Goal: Task Accomplishment & Management: Manage account settings

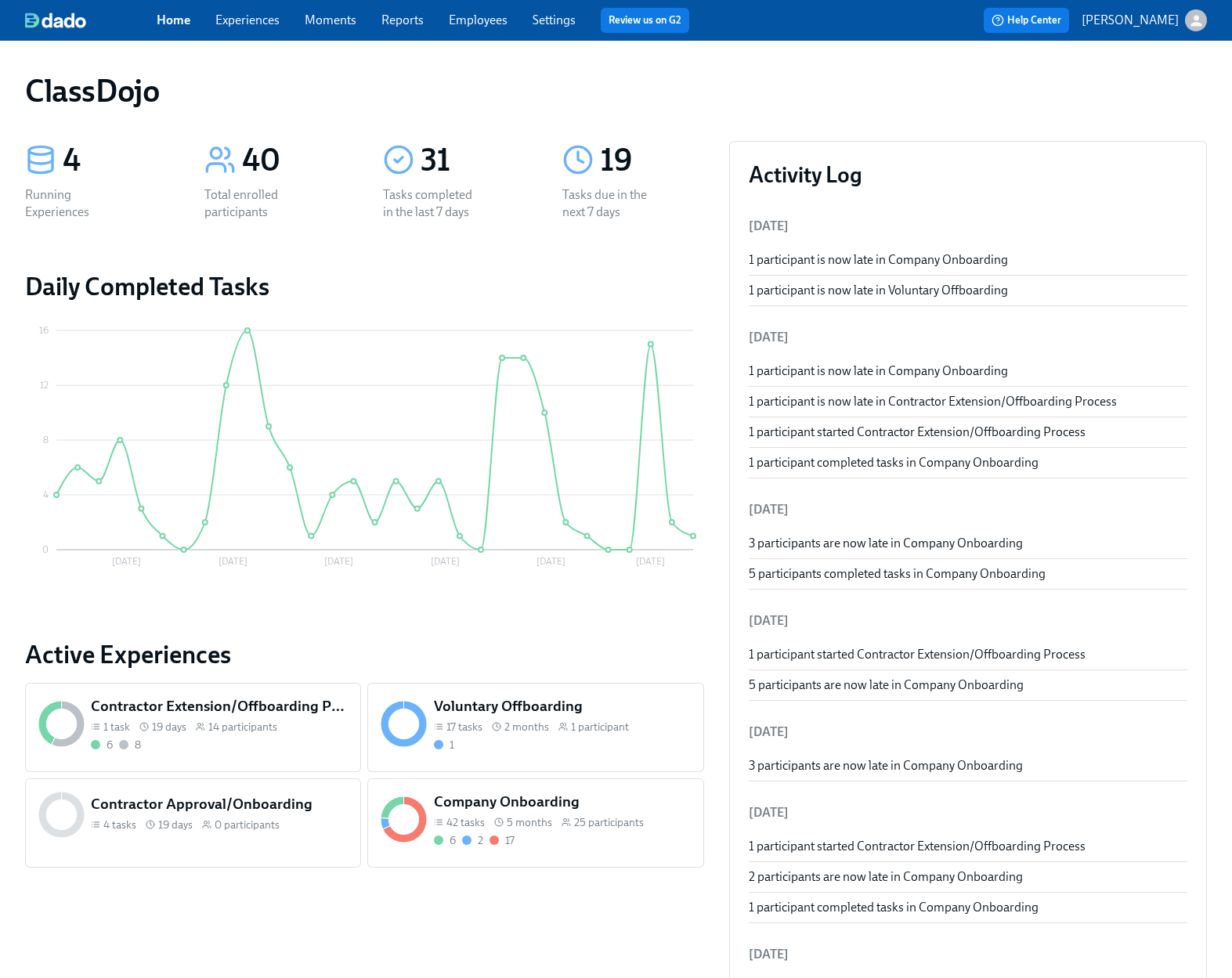
click at [618, 827] on span "25 participants" at bounding box center [609, 822] width 70 height 15
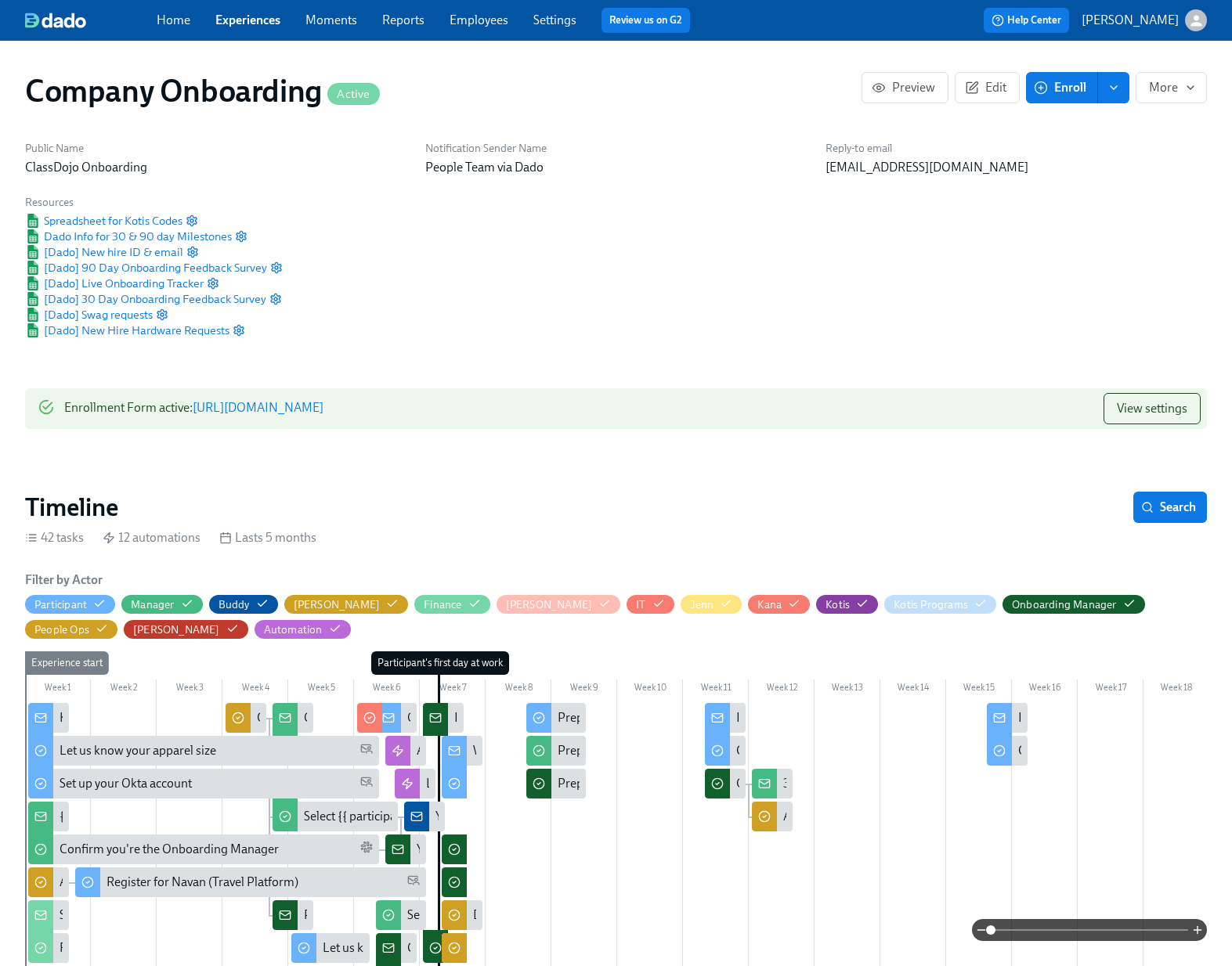
scroll to position [0, 24736]
click at [130, 216] on span "Spreadsheet for Kotis Codes" at bounding box center [103, 221] width 158 height 16
drag, startPoint x: 758, startPoint y: 281, endPoint x: 758, endPoint y: 317, distance: 36.0
click at [758, 281] on div "Public Name ClassDojo Onboarding Notification Sender Name People Team via Dado …" at bounding box center [616, 239] width 1200 height 216
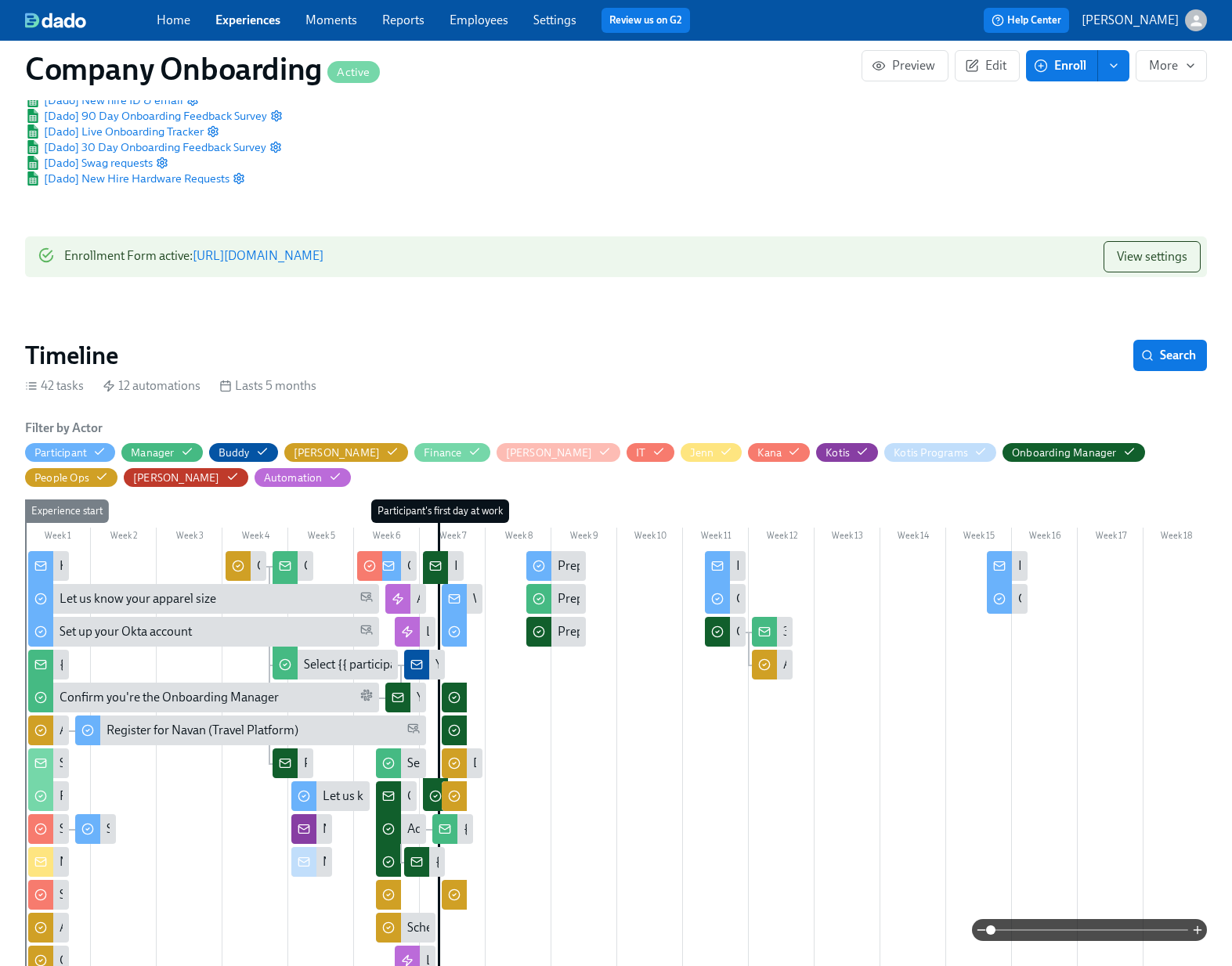
scroll to position [0, 0]
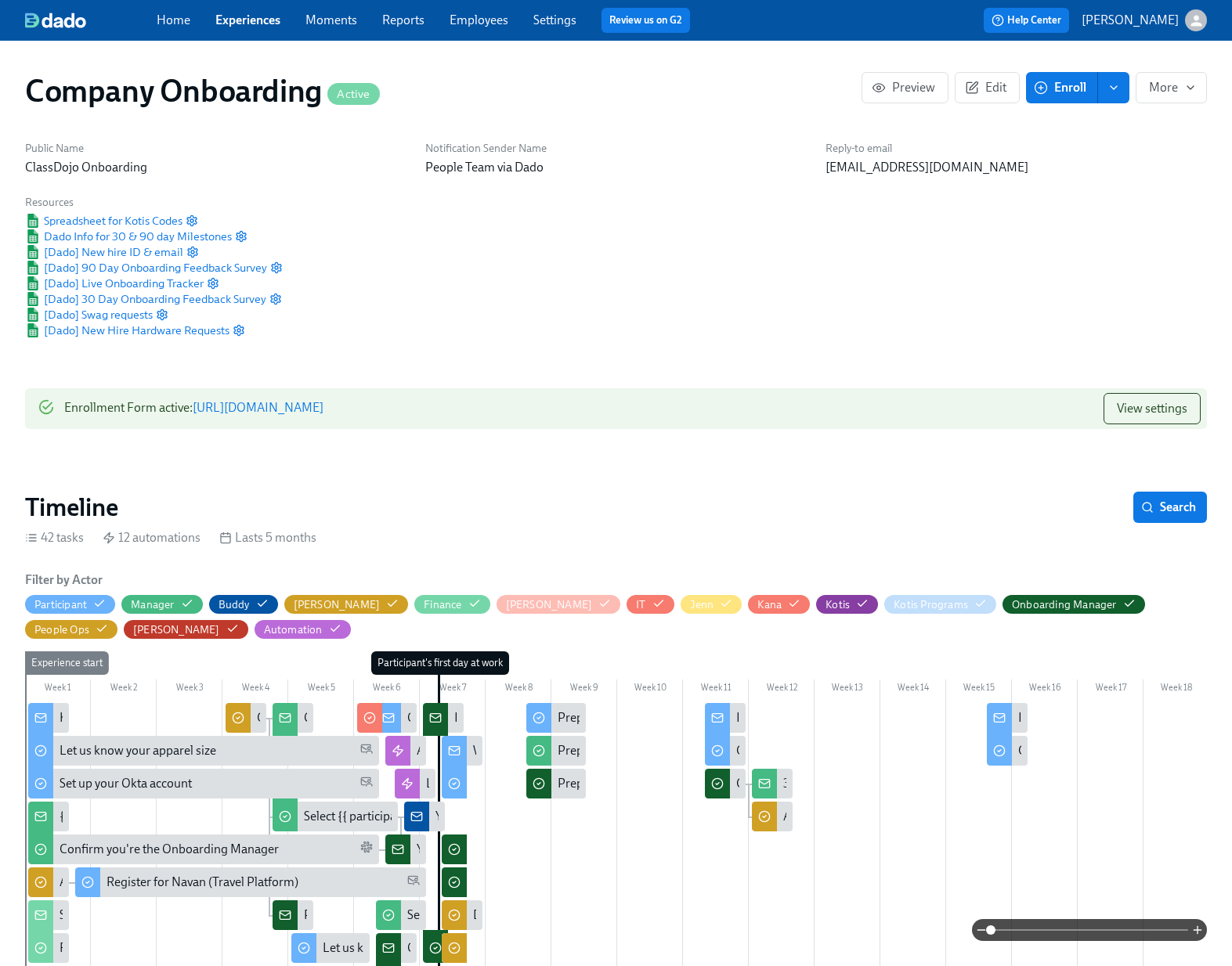
click at [485, 25] on link "Employees" at bounding box center [479, 20] width 59 height 15
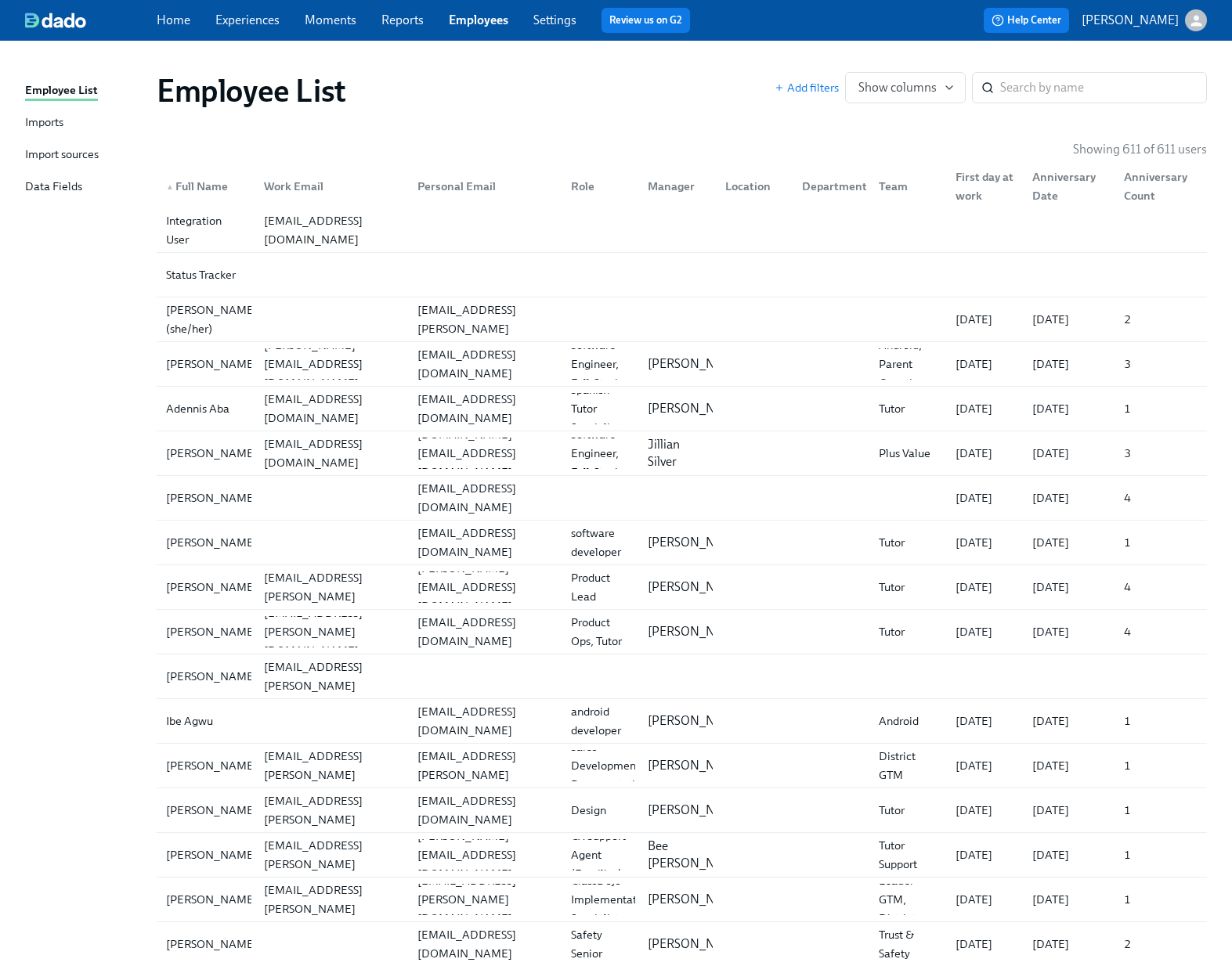
click at [51, 119] on div "Imports" at bounding box center [43, 123] width 38 height 20
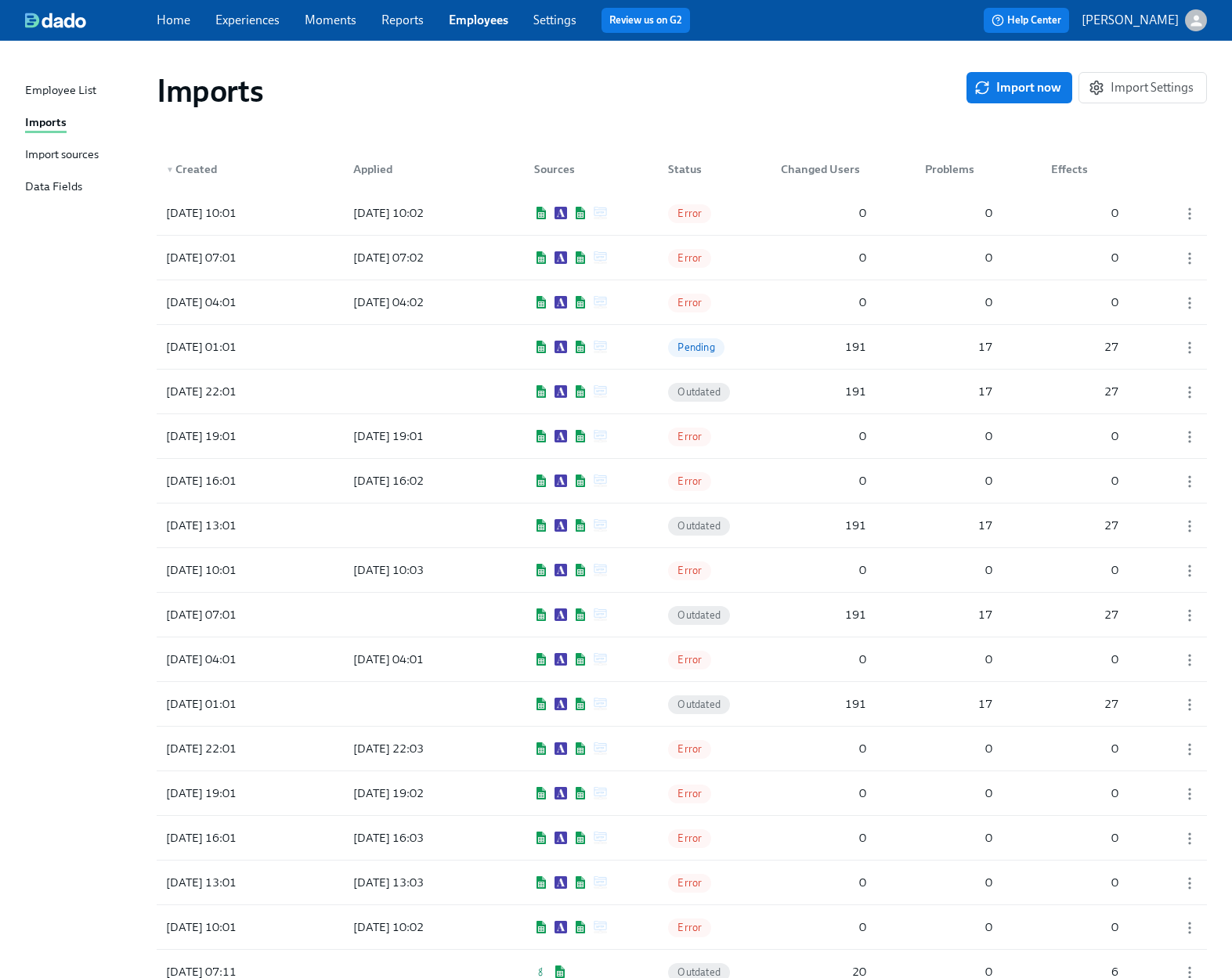
click at [252, 21] on link "Experiences" at bounding box center [247, 20] width 64 height 15
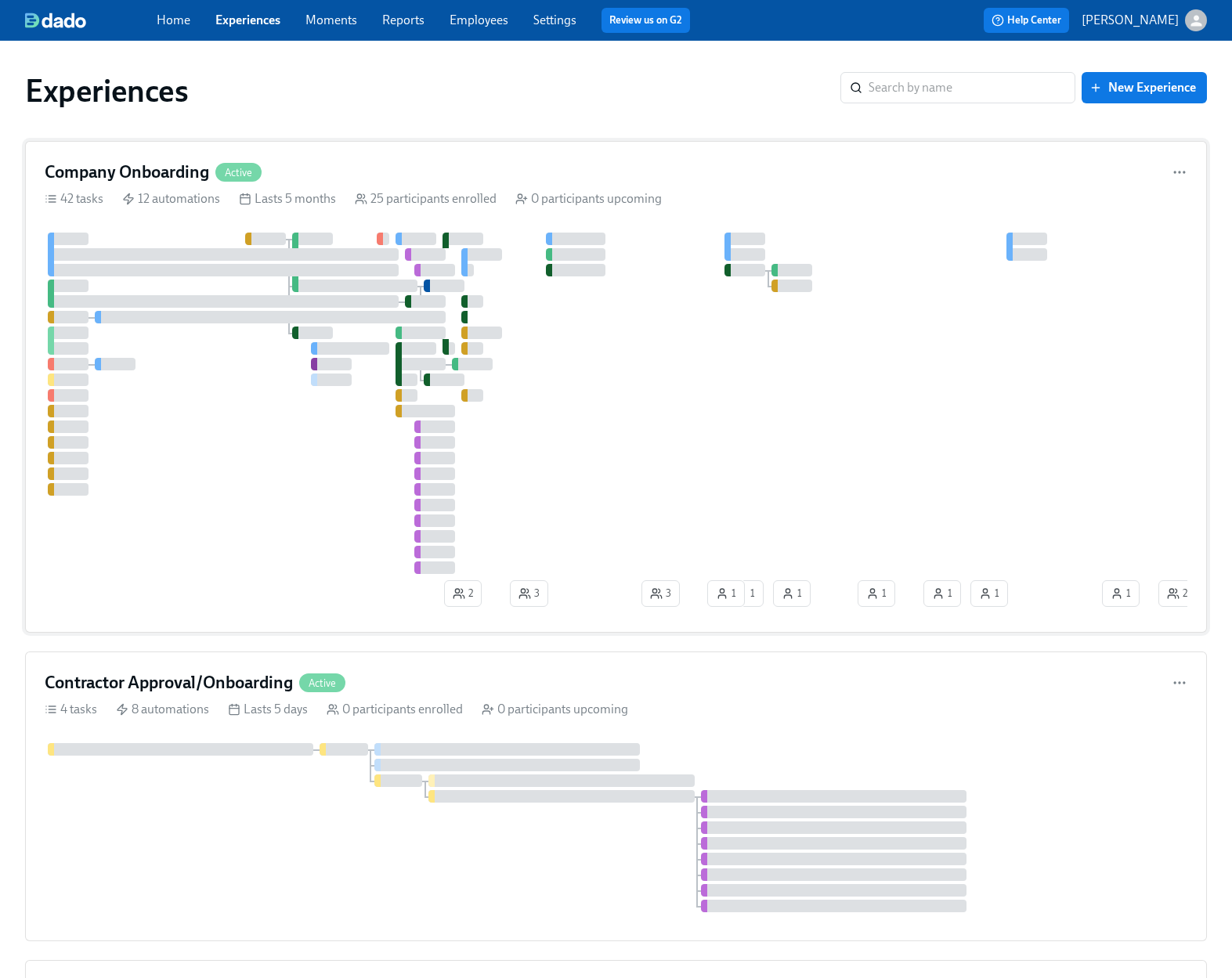
click at [497, 151] on div "Company Onboarding Active 42 tasks 12 automations Lasts 5 months 25 participant…" at bounding box center [616, 386] width 1182 height 491
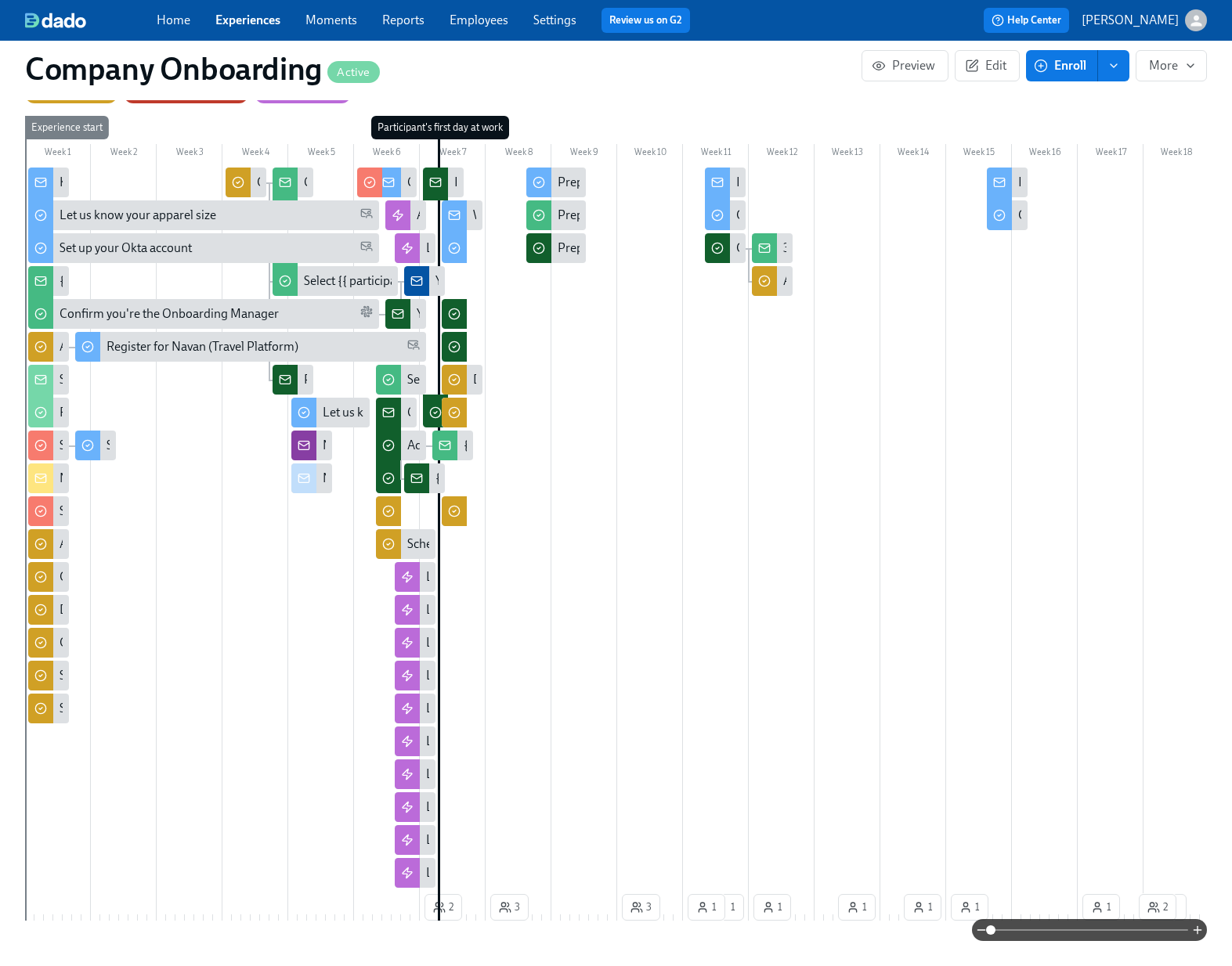
scroll to position [526, 0]
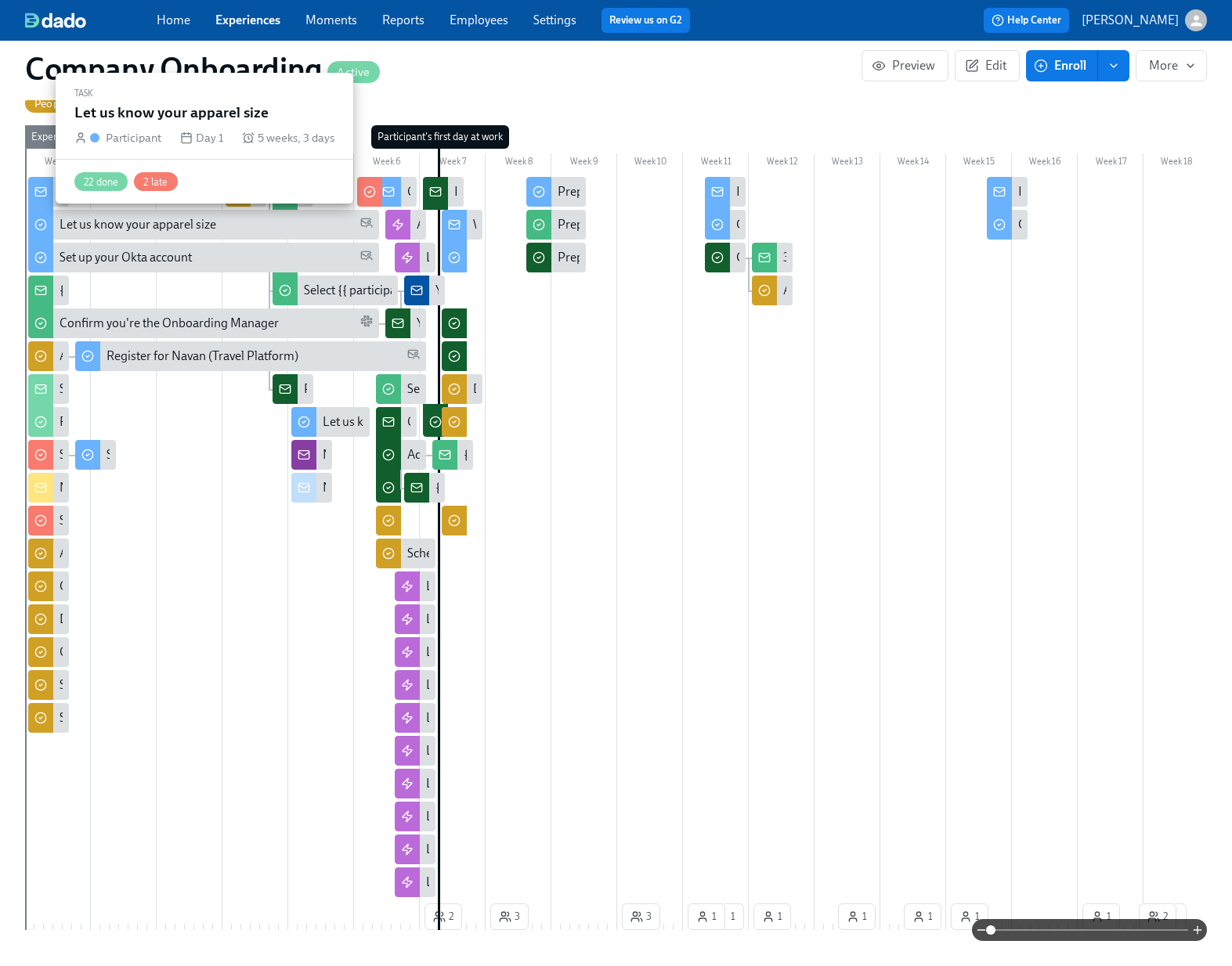
click at [228, 225] on div "Let us know your apparel size" at bounding box center [216, 224] width 313 height 17
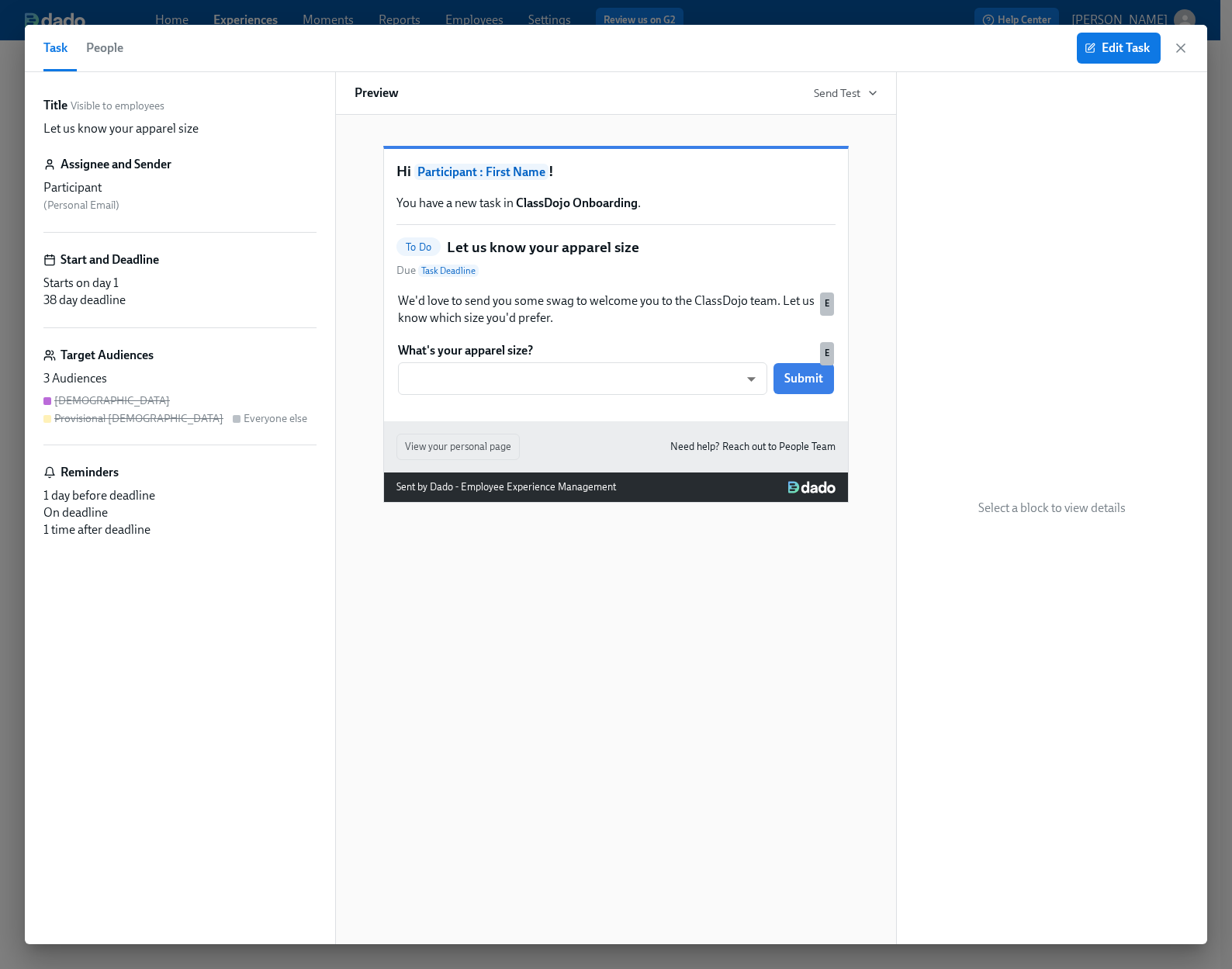
click at [1185, 44] on icon "button" at bounding box center [1180, 48] width 16 height 16
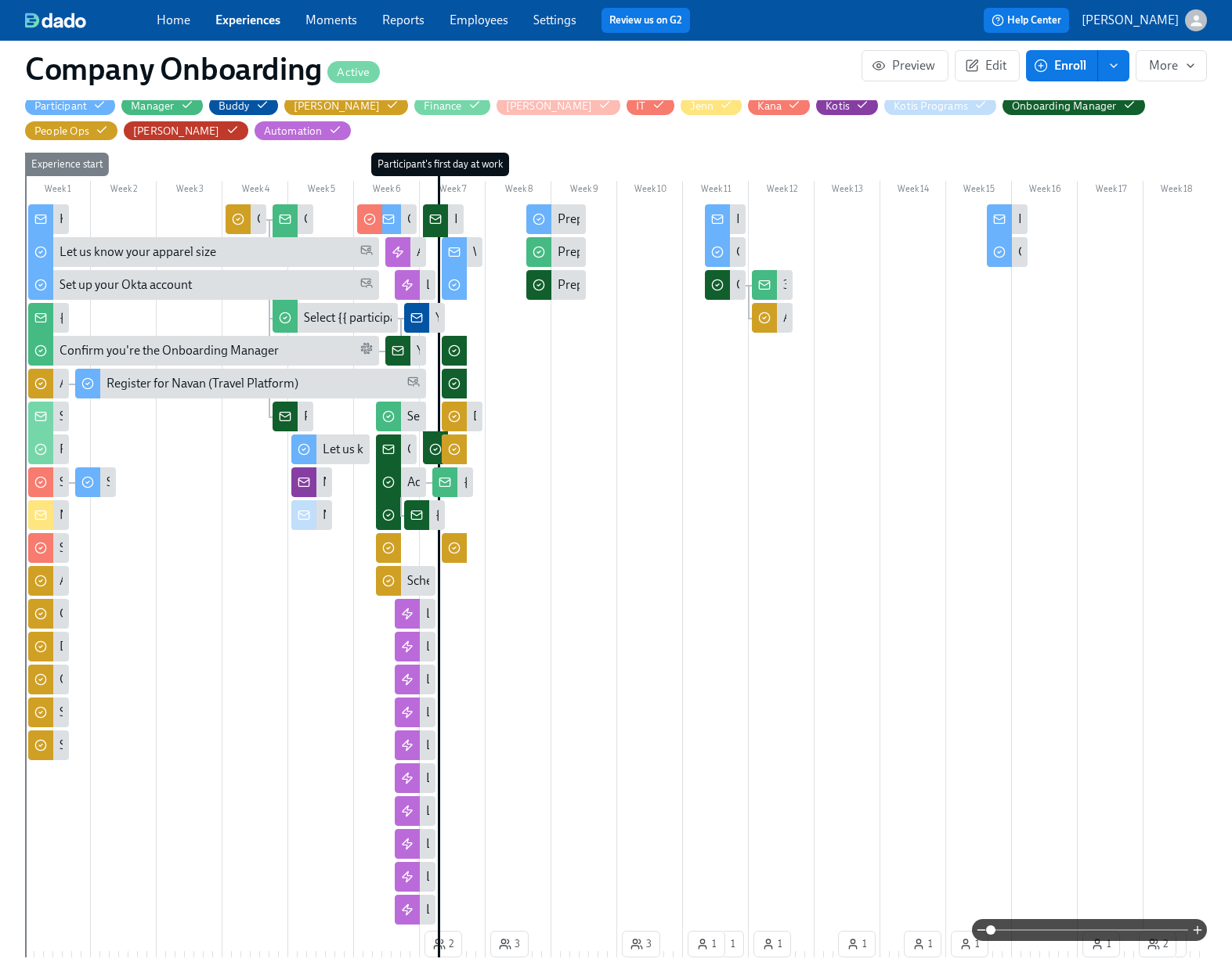
scroll to position [498, 0]
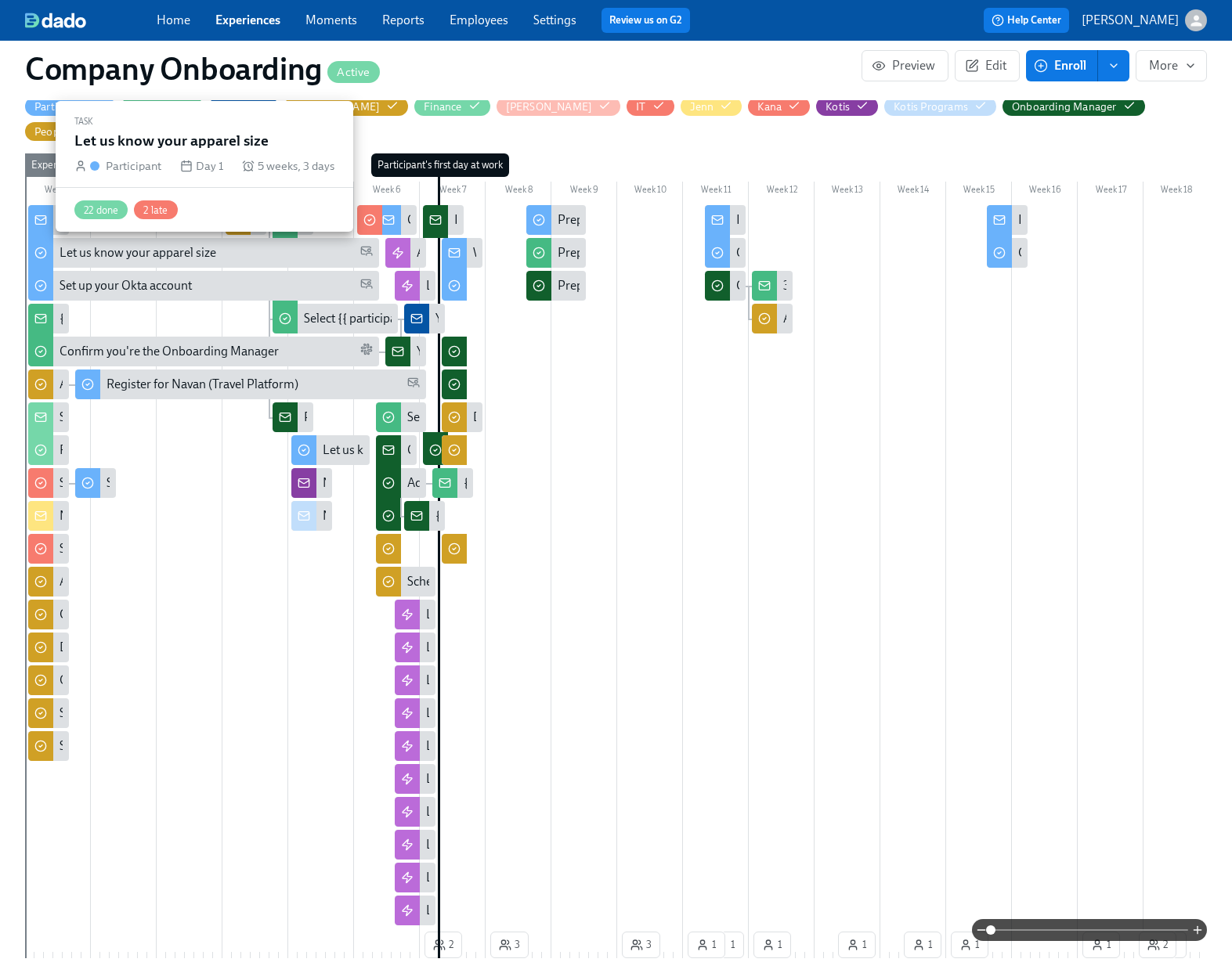
click at [156, 258] on div "Let us know your apparel size" at bounding box center [137, 252] width 157 height 17
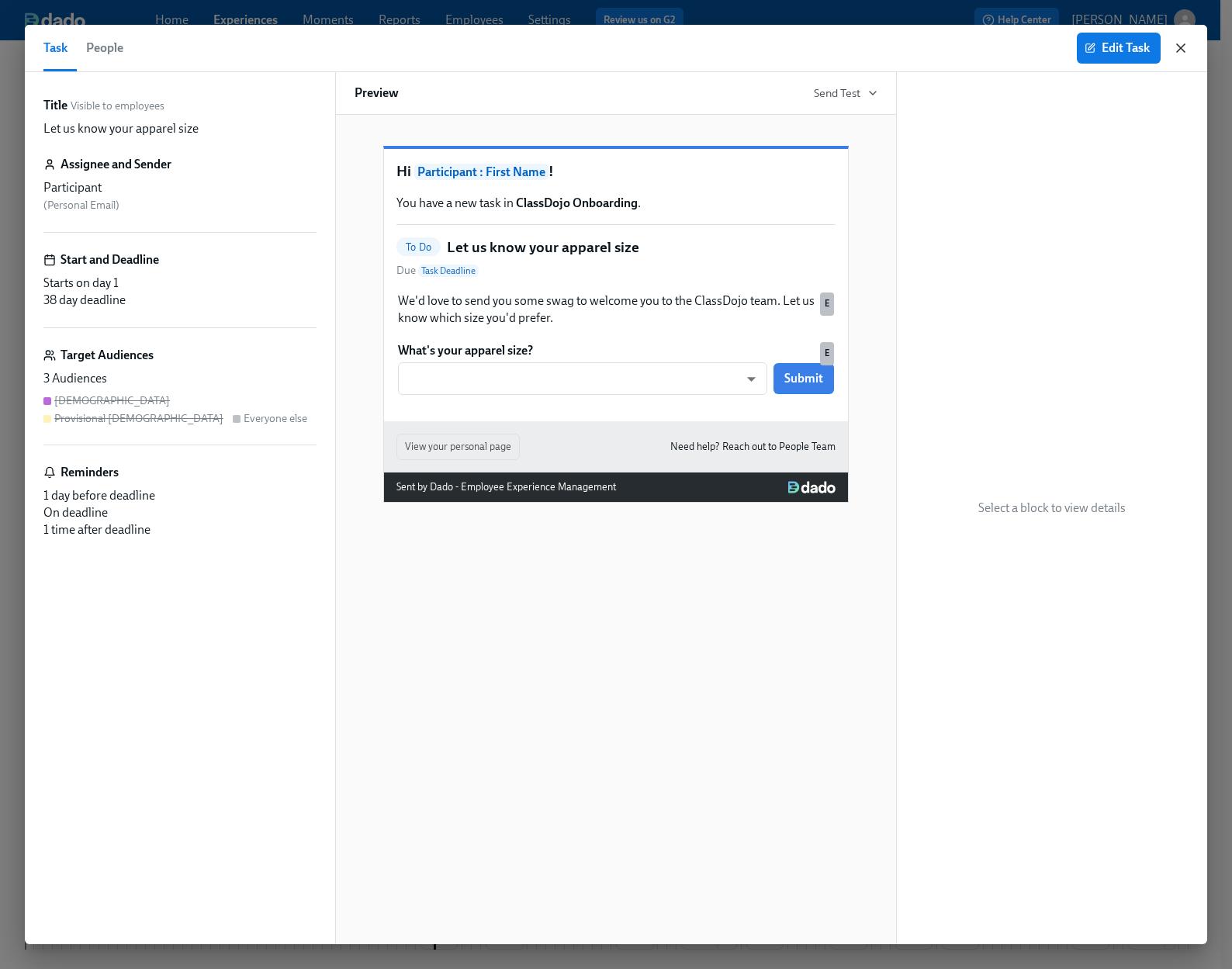
click at [1181, 47] on icon "button" at bounding box center [1180, 48] width 16 height 16
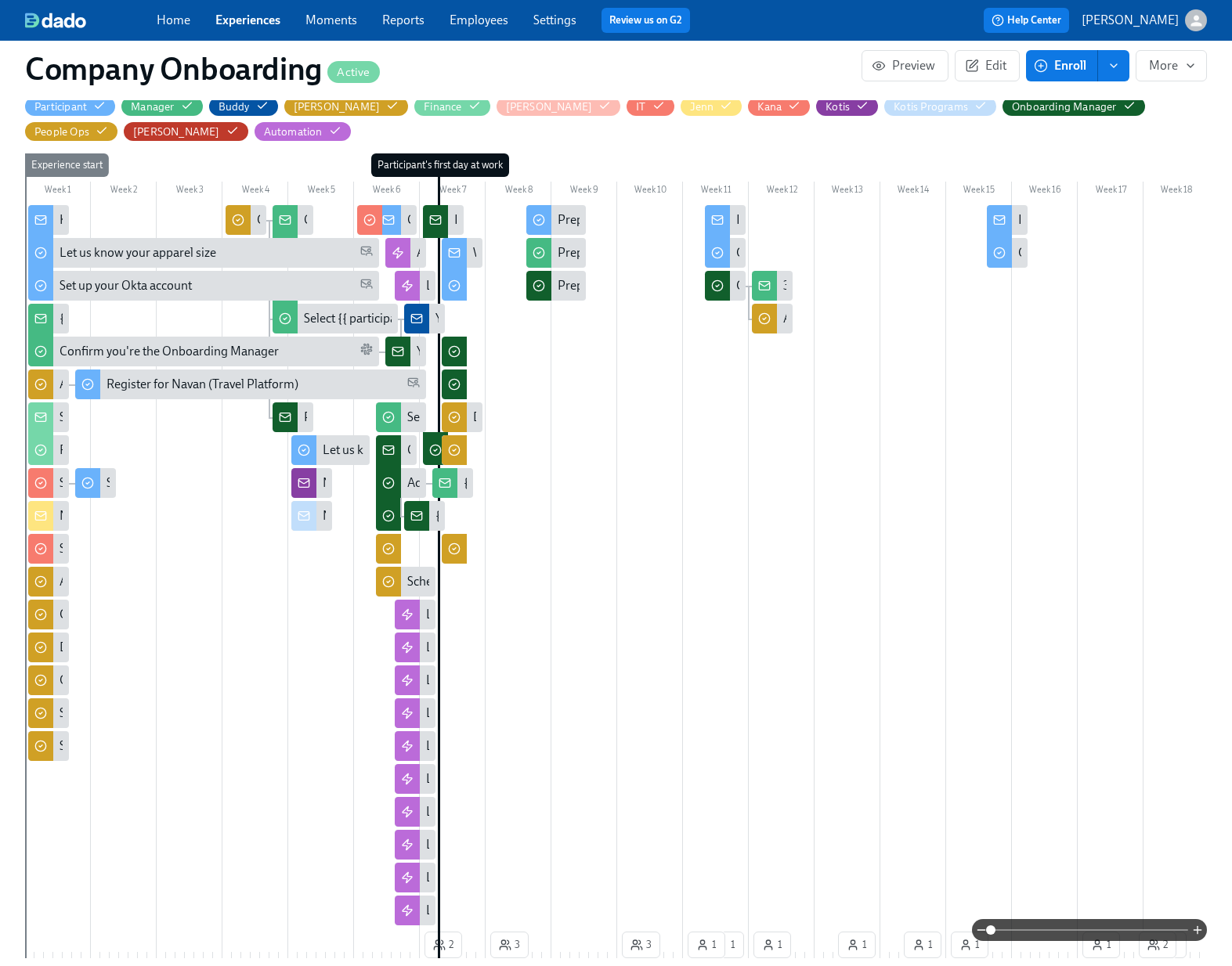
click at [827, 44] on div "Company Onboarding Active Preview Edit Enroll More" at bounding box center [616, 69] width 1206 height 63
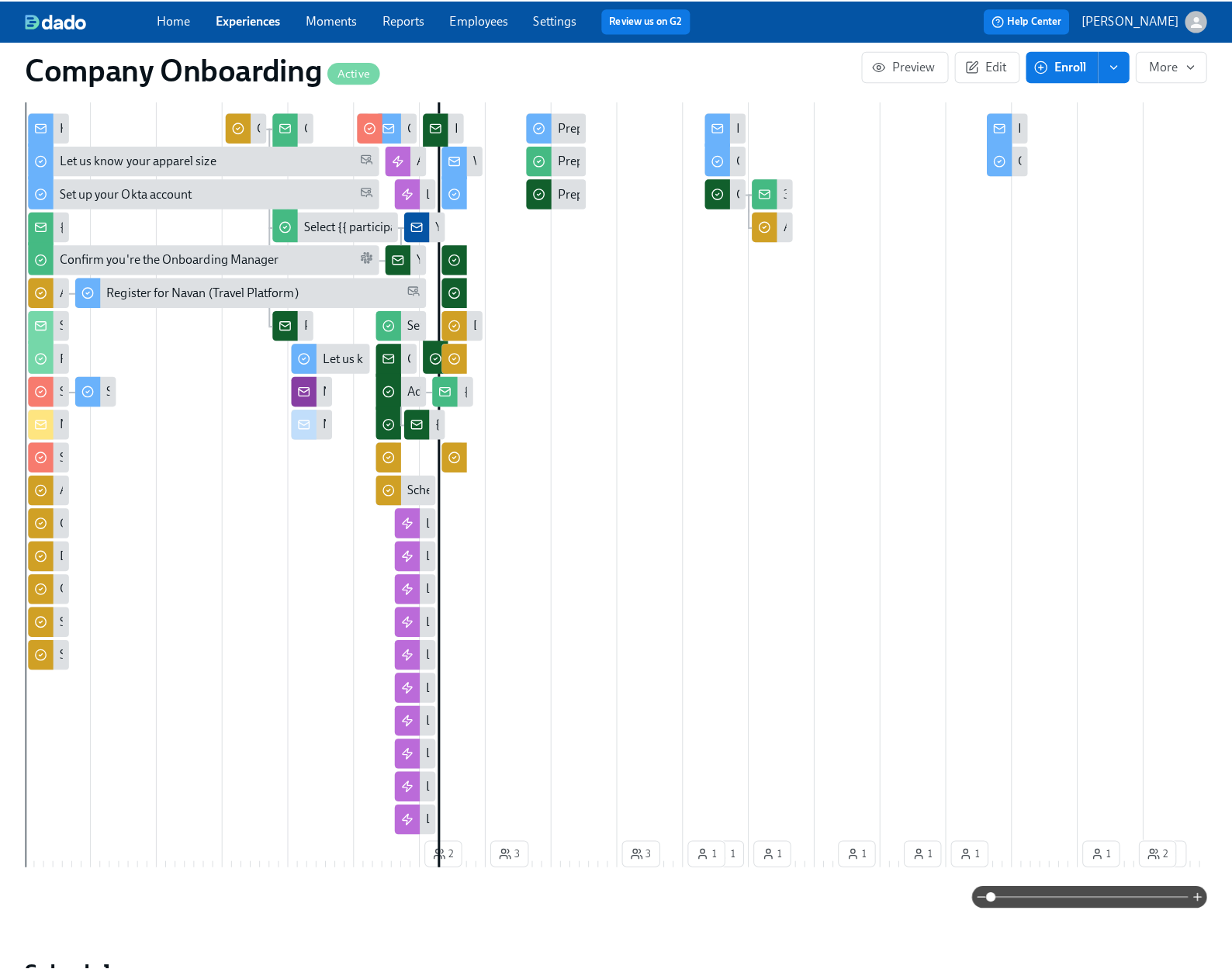
scroll to position [583, 0]
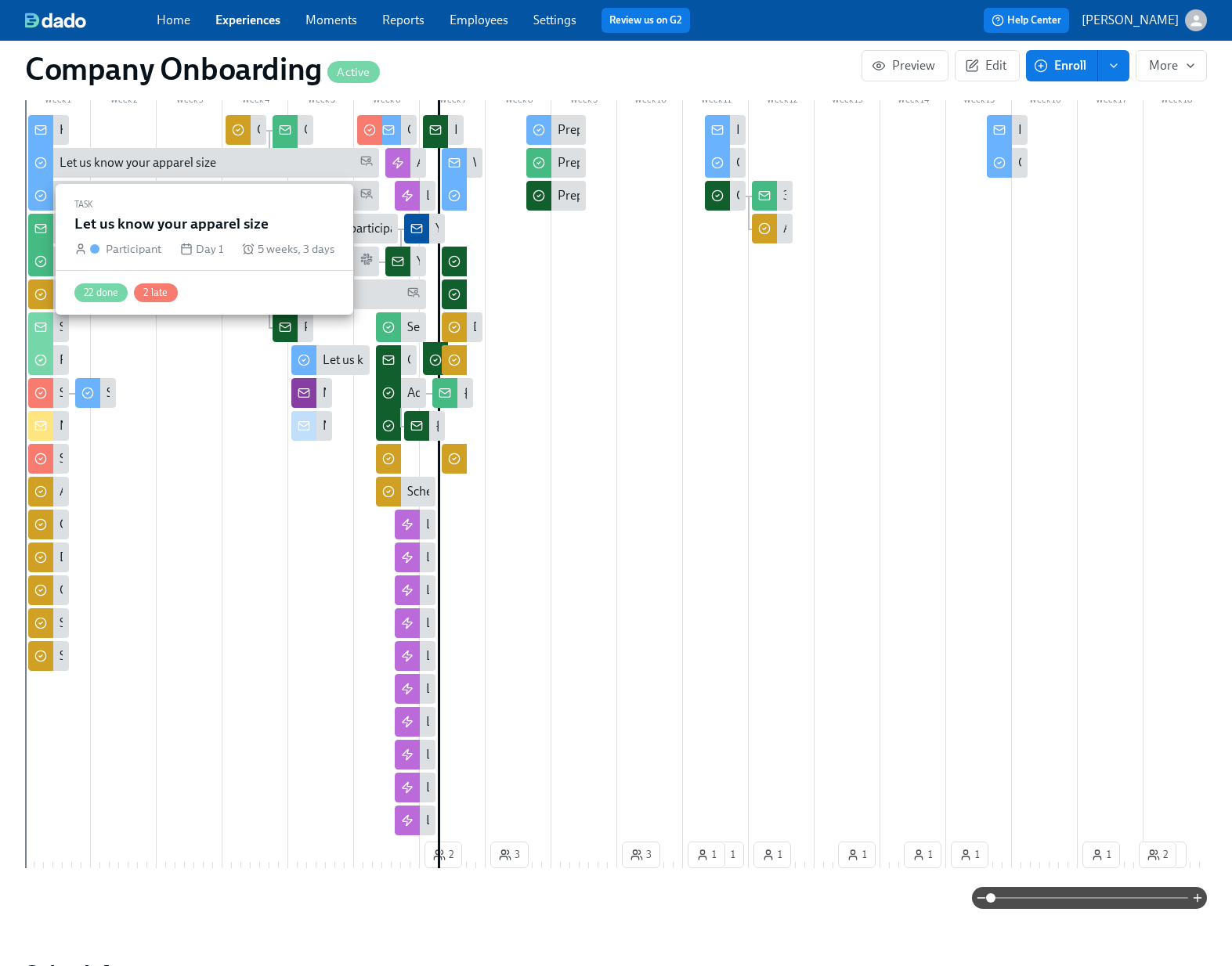
click at [120, 160] on div "Let us know your apparel size" at bounding box center [137, 162] width 157 height 17
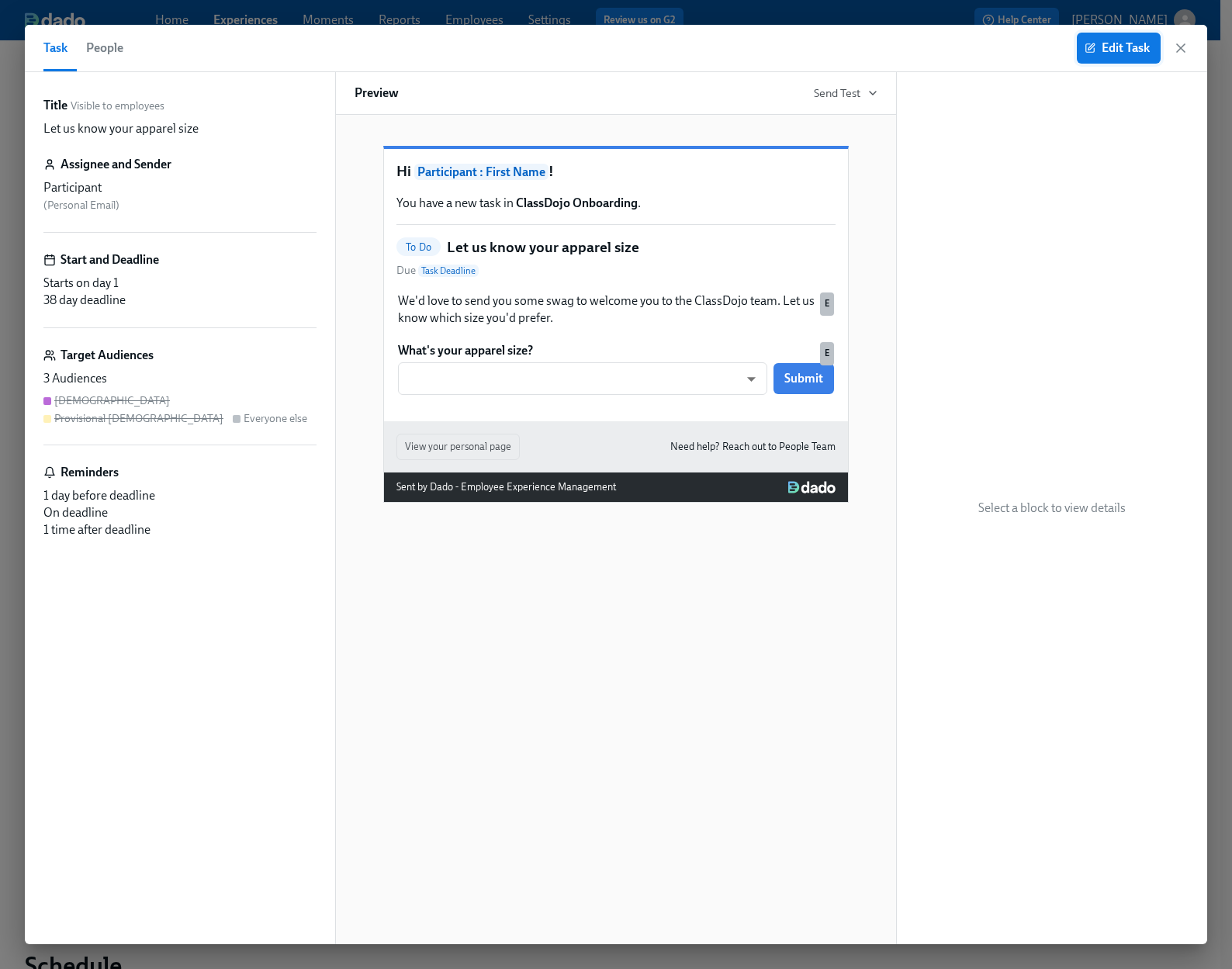
click at [1119, 47] on span "Edit Task" at bounding box center [1119, 48] width 62 height 16
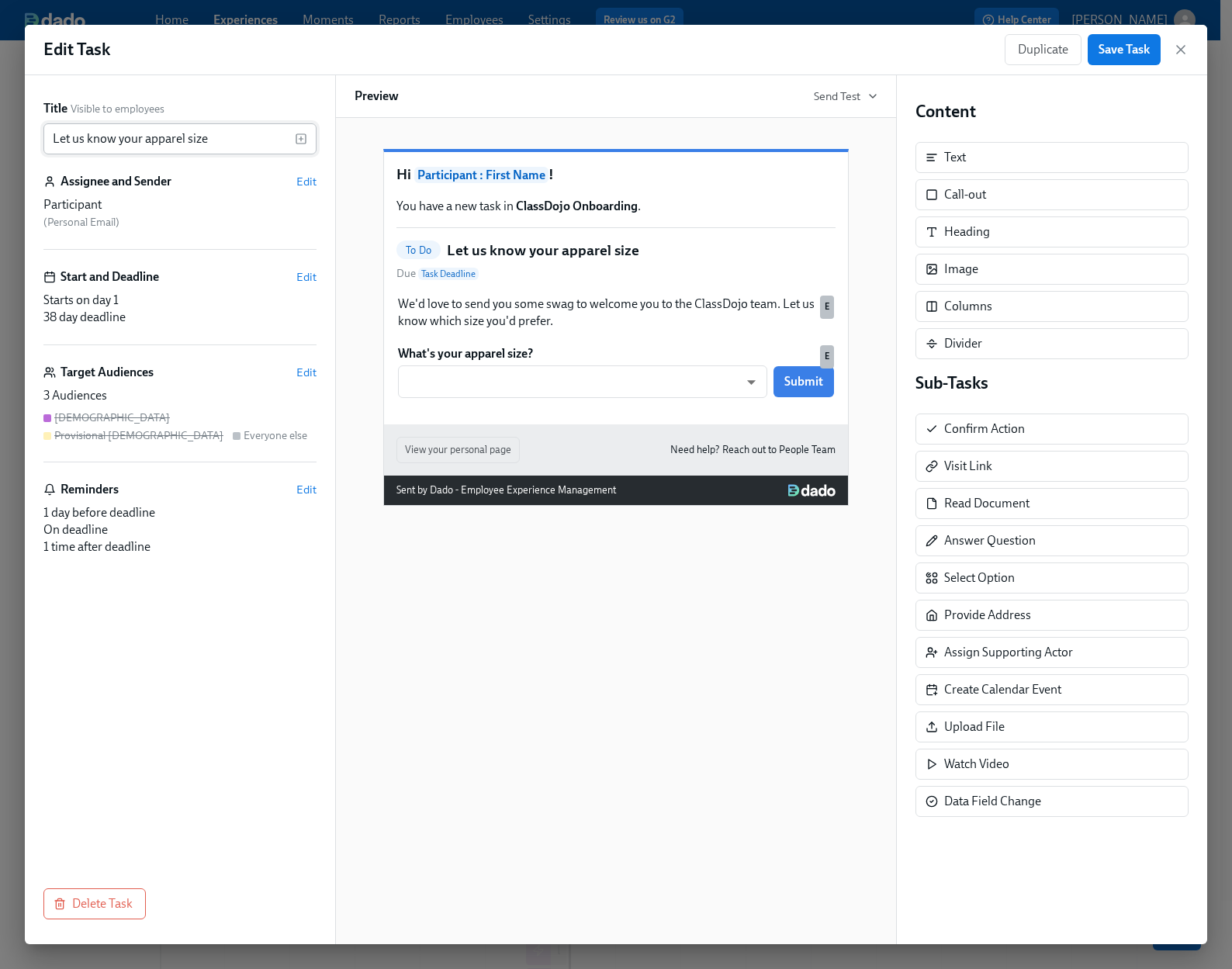
click at [254, 139] on input "Let us know your apparel size" at bounding box center [170, 139] width 252 height 31
drag, startPoint x: 203, startPoint y: 137, endPoint x: 35, endPoint y: 137, distance: 168.0
click at [35, 137] on div "Title Visible to employees Let us know your apparel size ​ Assignee and Sender …" at bounding box center [179, 509] width 310 height 868
paste input "Redeem Your New Hire Welcome Kit"
type input "Redeem Your New Hire Welcome Kit"
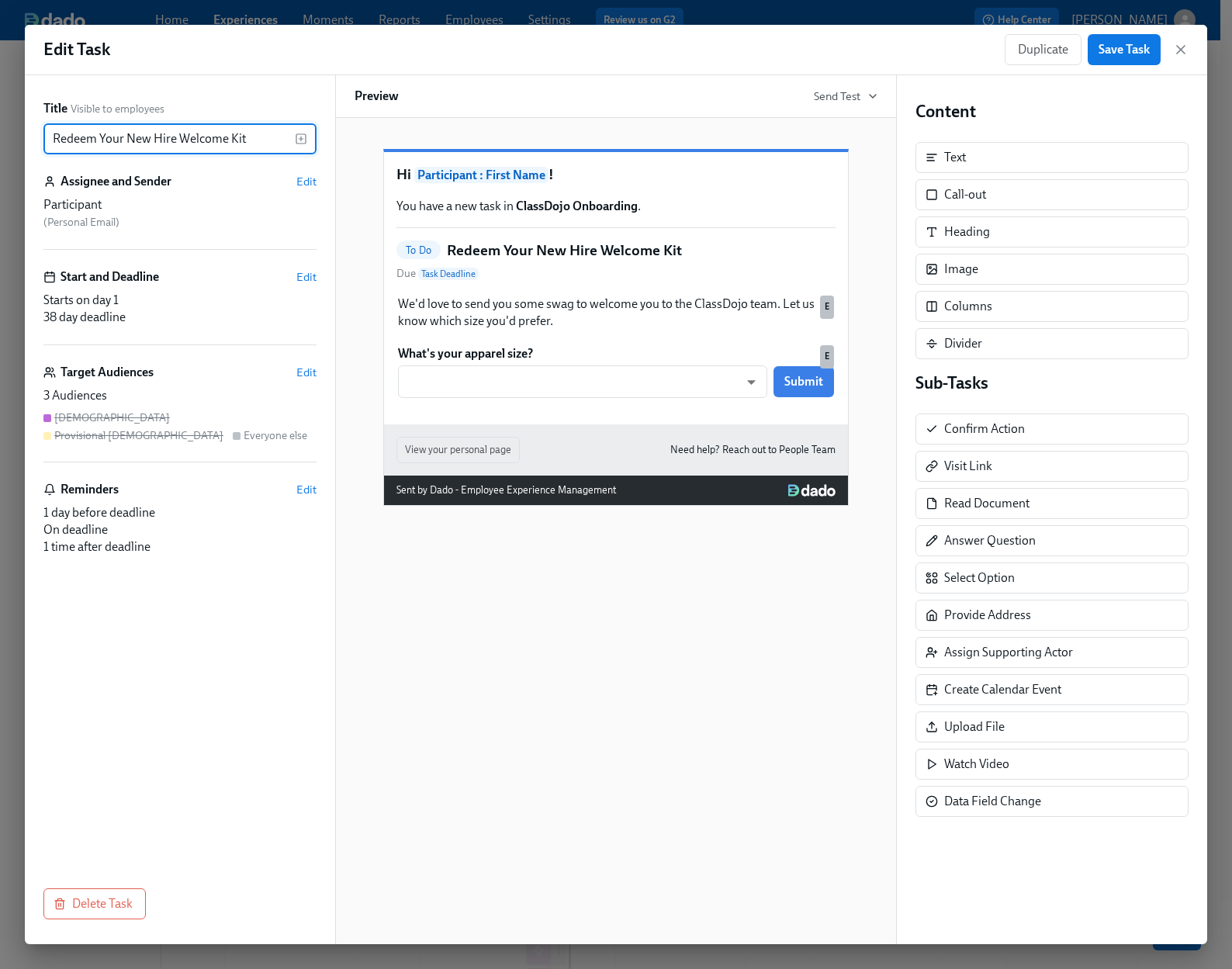
click at [525, 729] on div "Hi Participant : First Name ! You have a new task in ClassDojo Onboarding . To …" at bounding box center [616, 531] width 562 height 827
